Goal: Find specific page/section: Find specific page/section

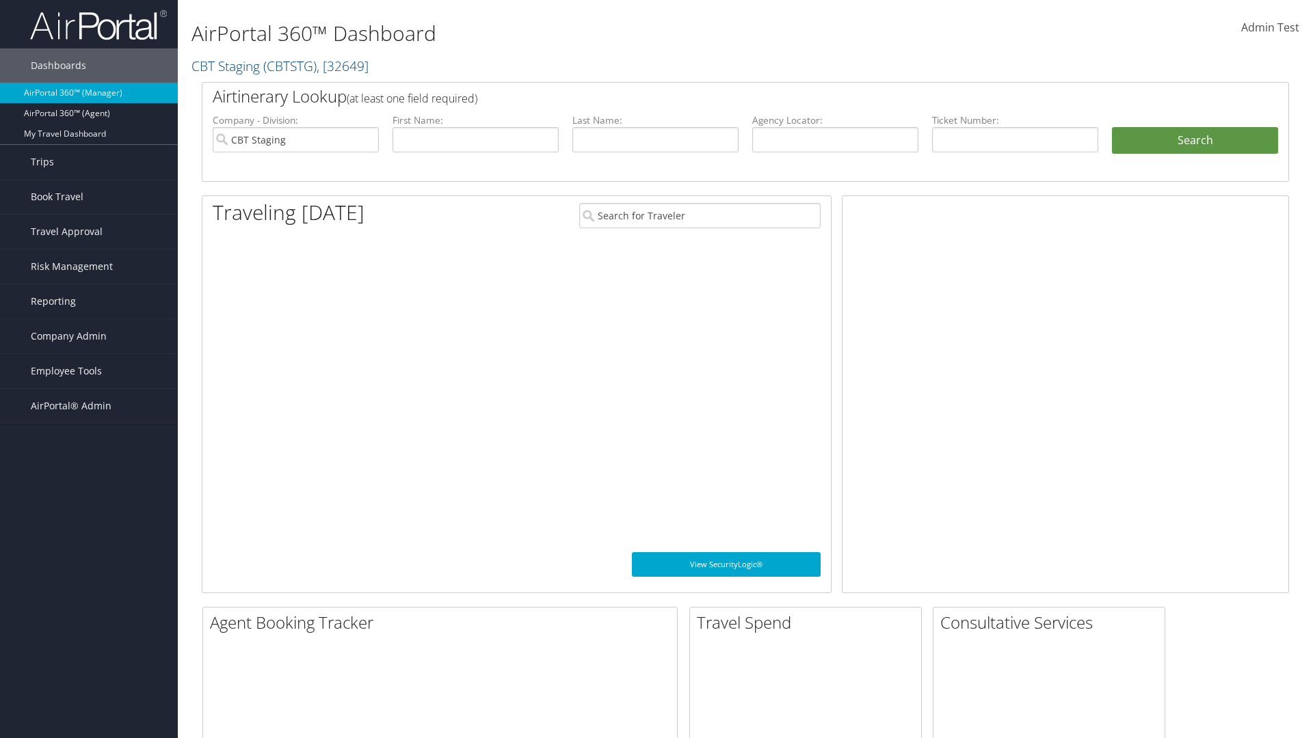
click at [89, 336] on span "Company Admin" at bounding box center [69, 336] width 76 height 34
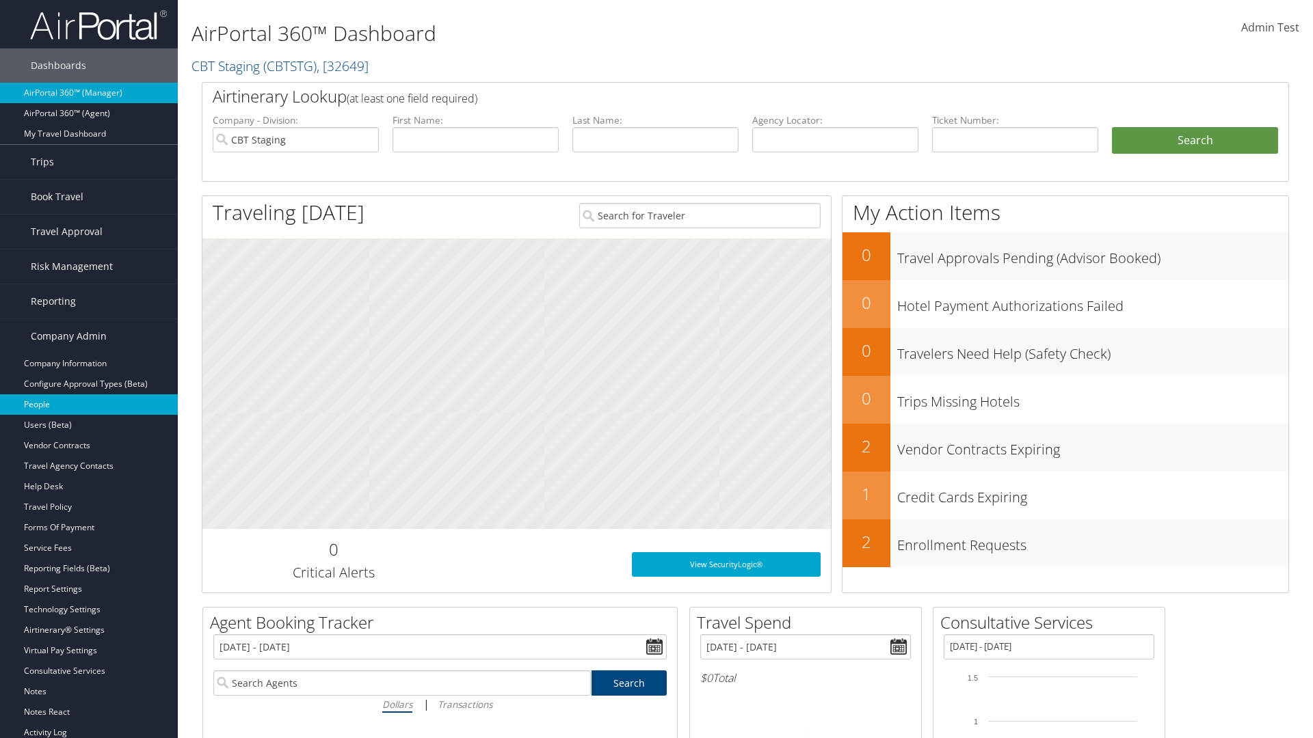
click at [89, 405] on link "People" at bounding box center [89, 404] width 178 height 21
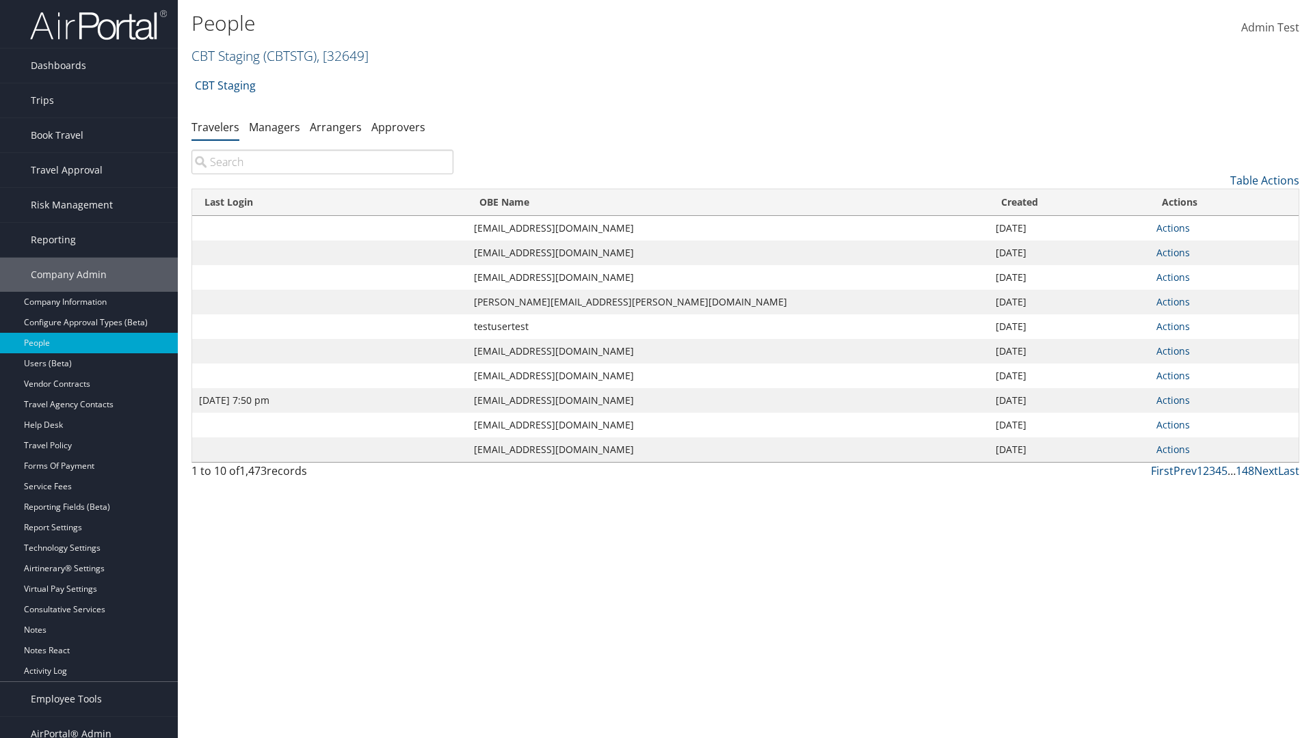
click at [226, 55] on link "CBT Staging ( CBTSTG ) , [ 32649 ]" at bounding box center [279, 55] width 177 height 18
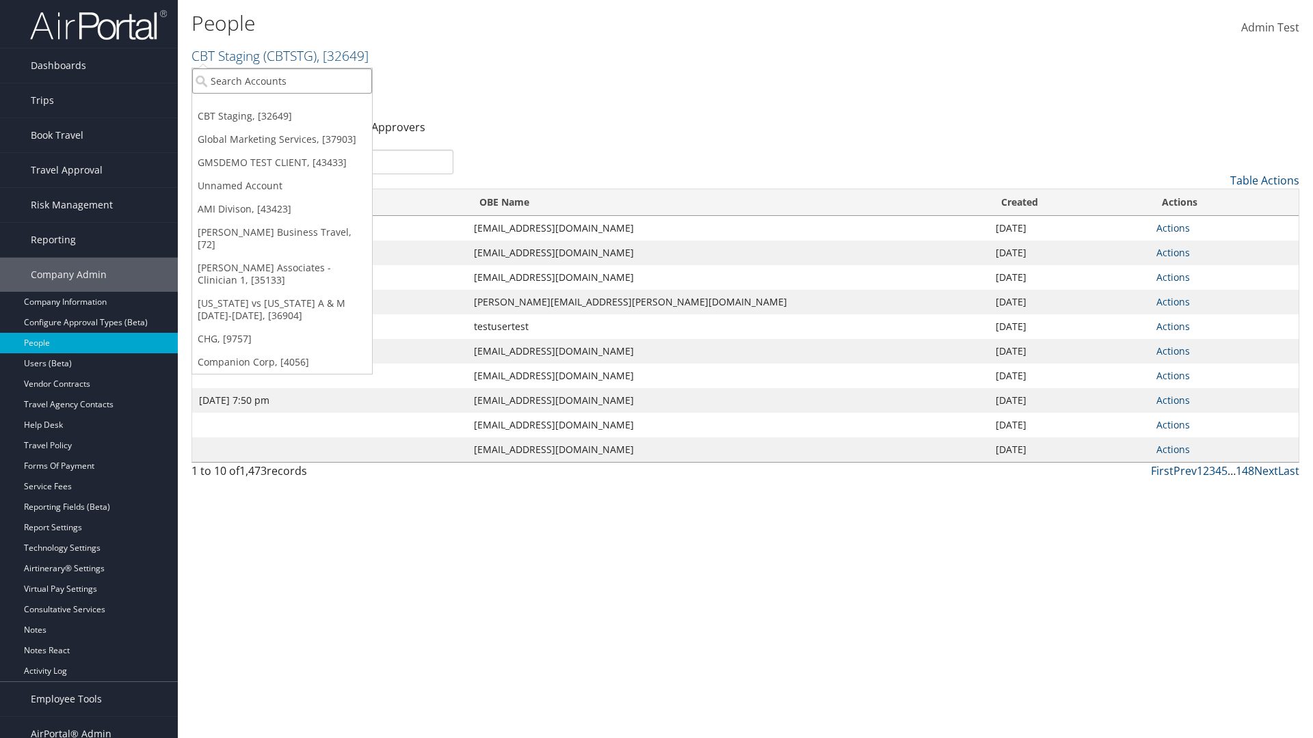
click at [282, 81] on input "search" at bounding box center [282, 80] width 180 height 25
type input "Global Marketing Services"
click at [295, 106] on div "Global Marketing Services (301946), [37903]" at bounding box center [295, 106] width 220 height 12
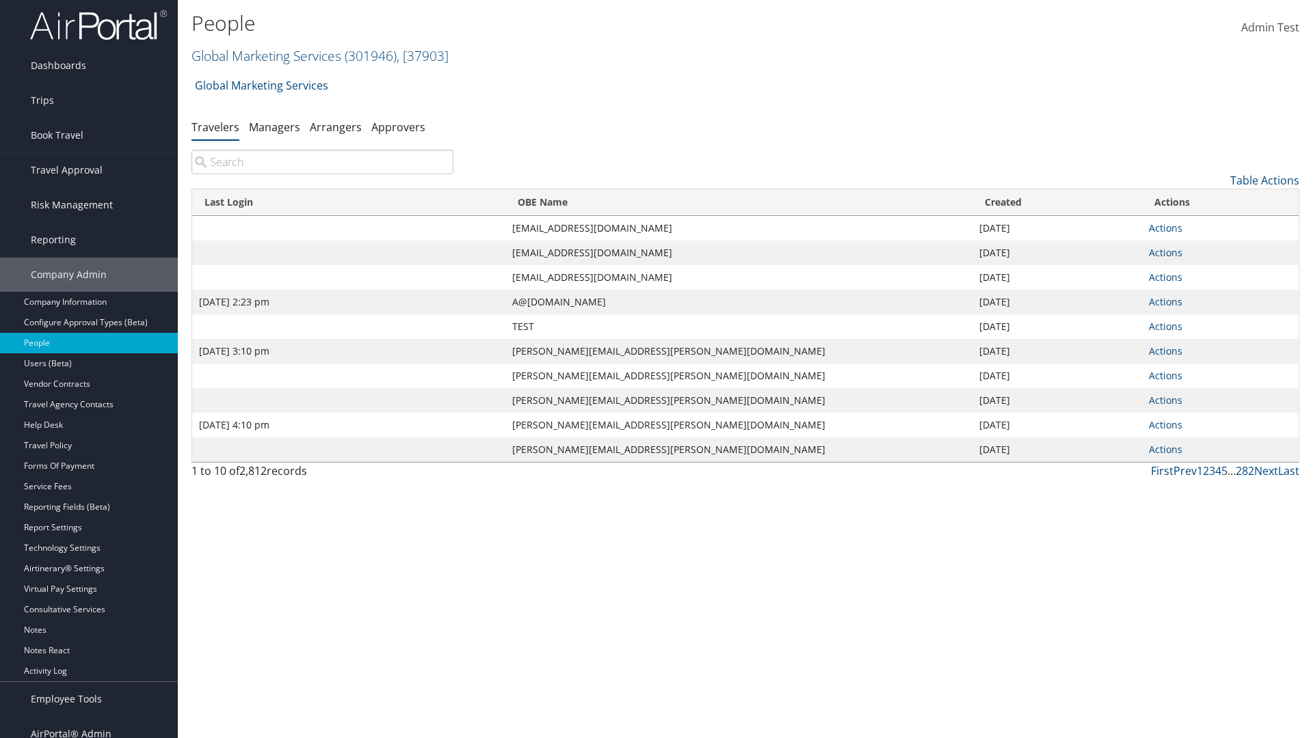
click at [322, 162] on input "search" at bounding box center [322, 162] width 262 height 25
type input "[DATE] 2:23 pm"
